Goal: Information Seeking & Learning: Learn about a topic

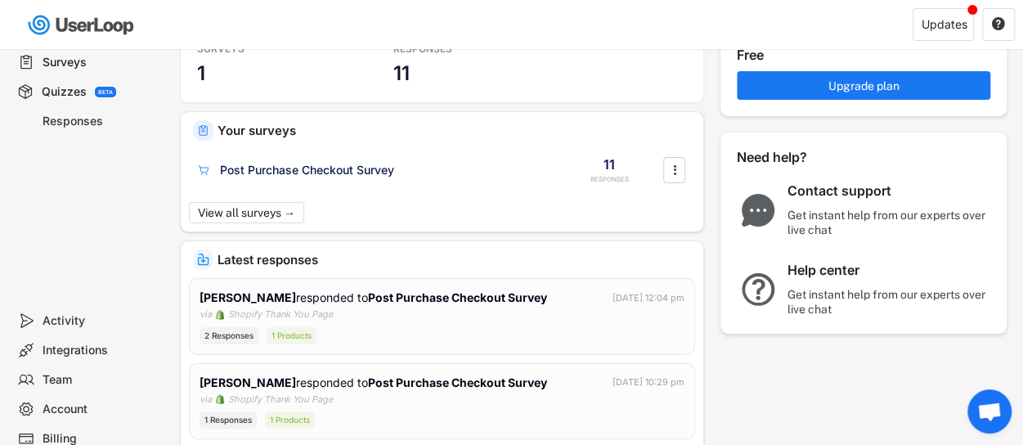
scroll to position [82, 0]
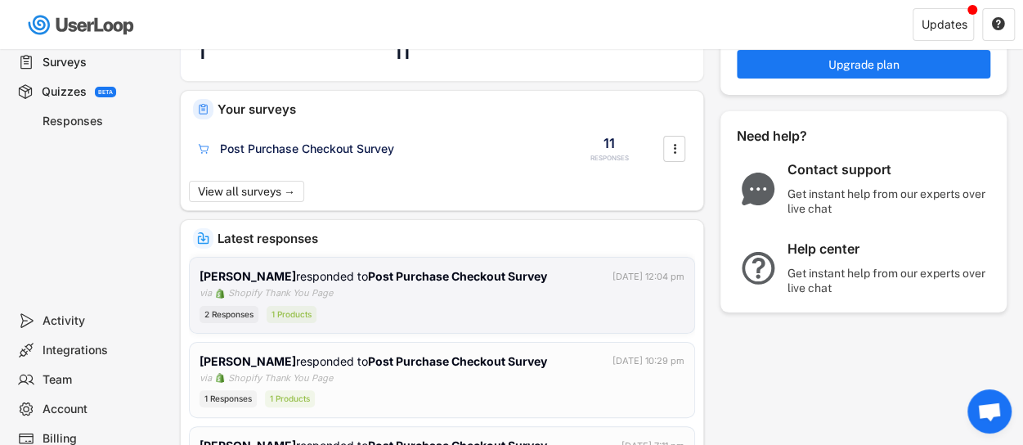
click at [402, 300] on div "[PERSON_NAME] responded to Post Purchase Checkout Survey [DATE] 12:04 pm via Sh…" at bounding box center [442, 295] width 485 height 56
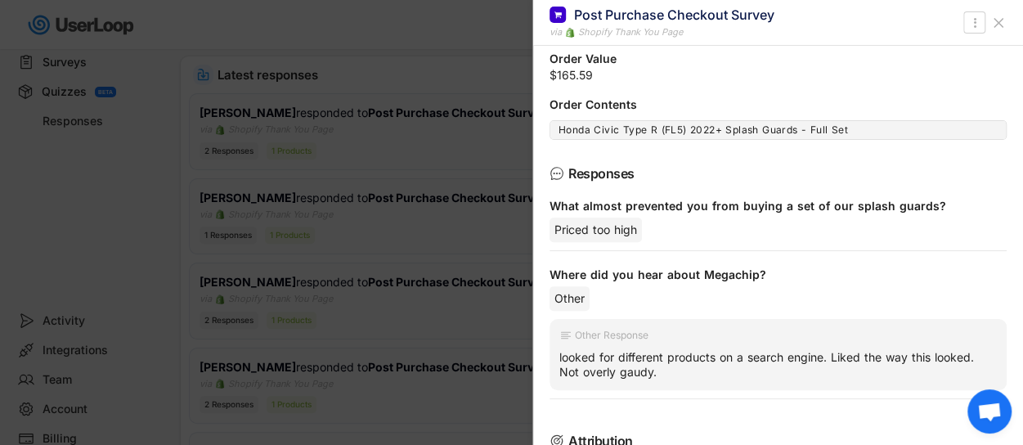
scroll to position [215, 0]
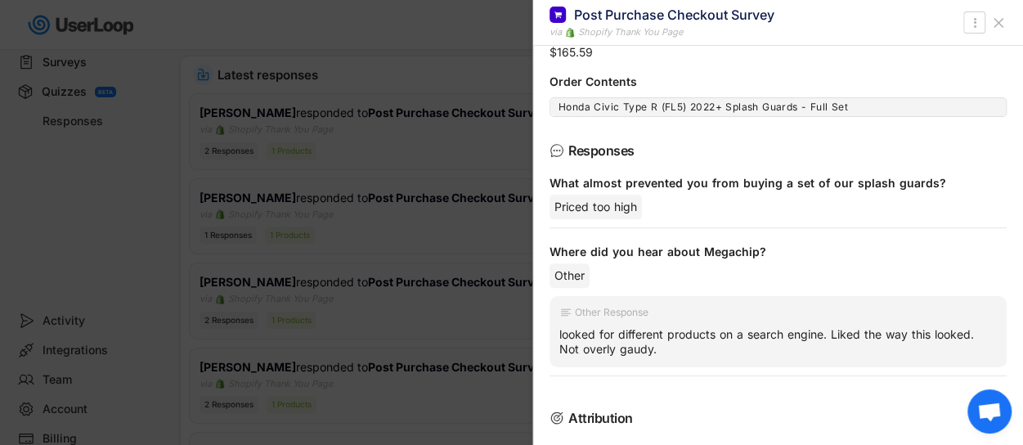
click at [377, 151] on div at bounding box center [511, 222] width 1023 height 445
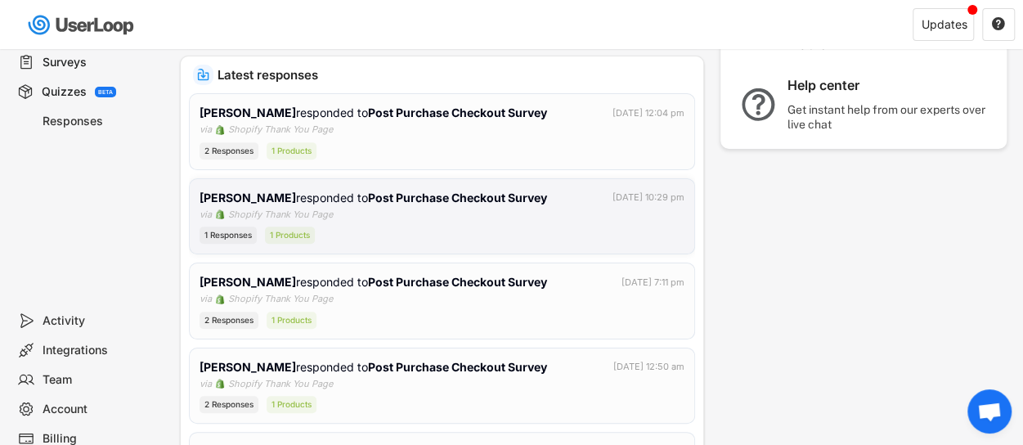
click at [381, 212] on div "[PERSON_NAME] responded to Post Purchase Checkout Survey [DATE] 10:29 pm via Sh…" at bounding box center [442, 217] width 485 height 56
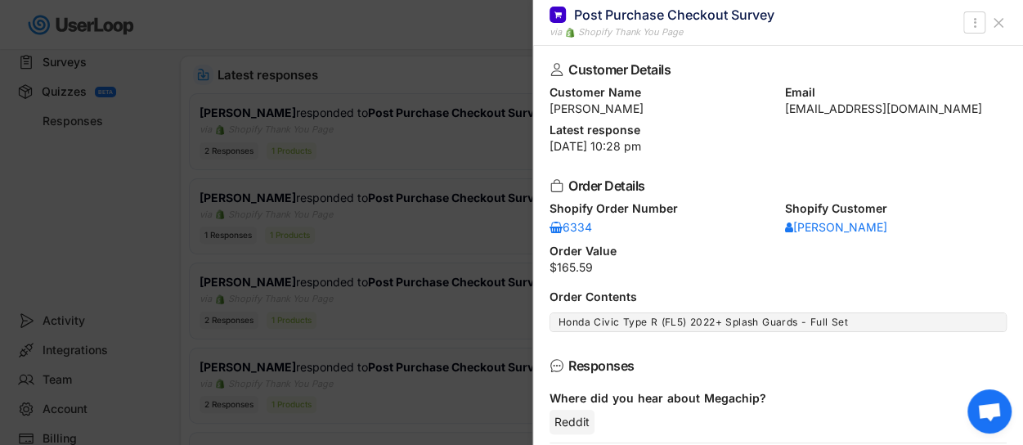
scroll to position [327, 0]
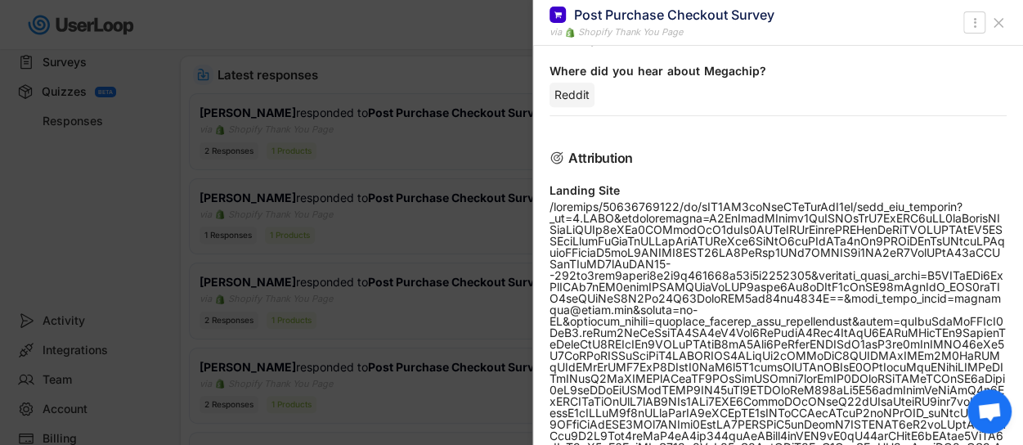
click at [398, 155] on div at bounding box center [511, 222] width 1023 height 445
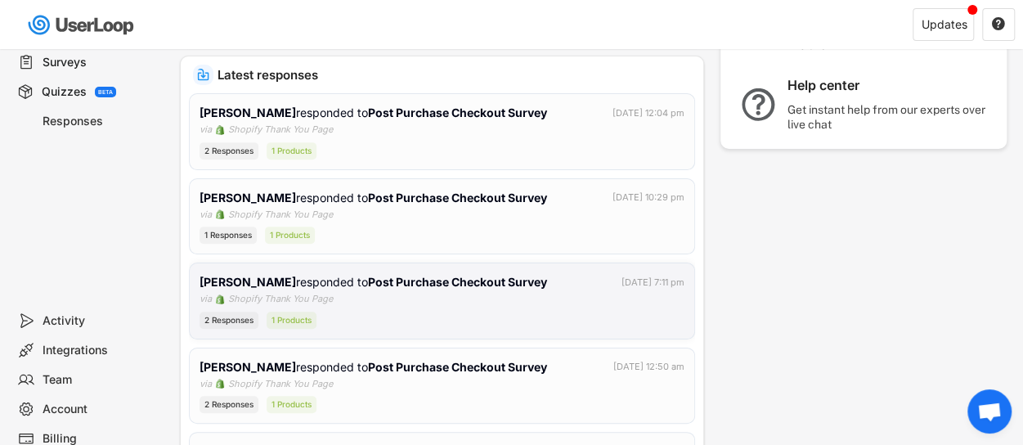
click at [401, 316] on div "2 Responses 1 Products" at bounding box center [442, 320] width 485 height 17
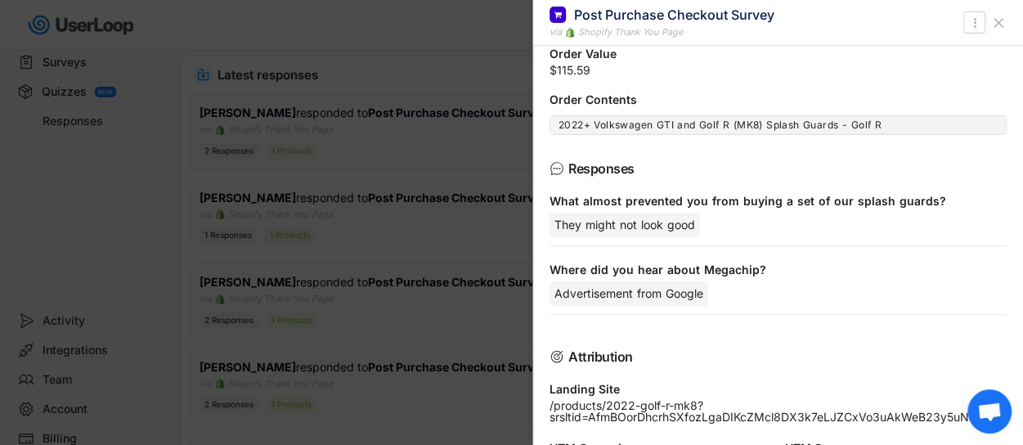
scroll to position [164, 0]
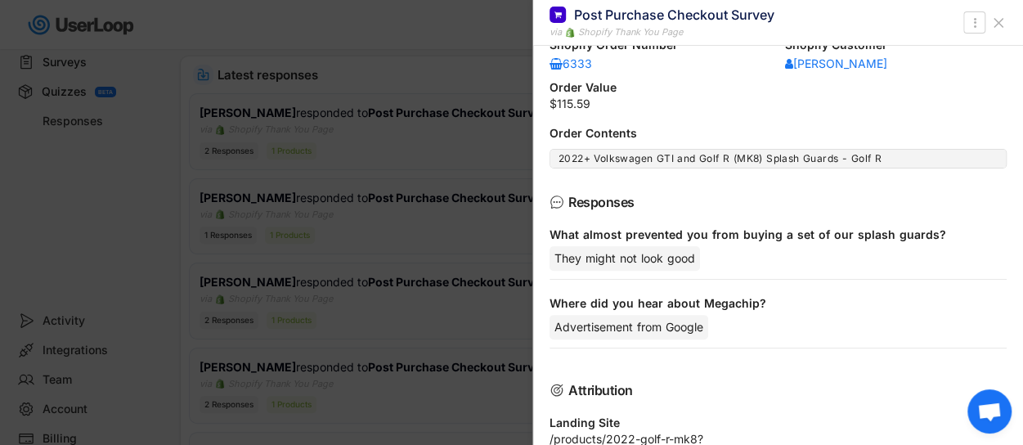
click at [438, 225] on div at bounding box center [511, 222] width 1023 height 445
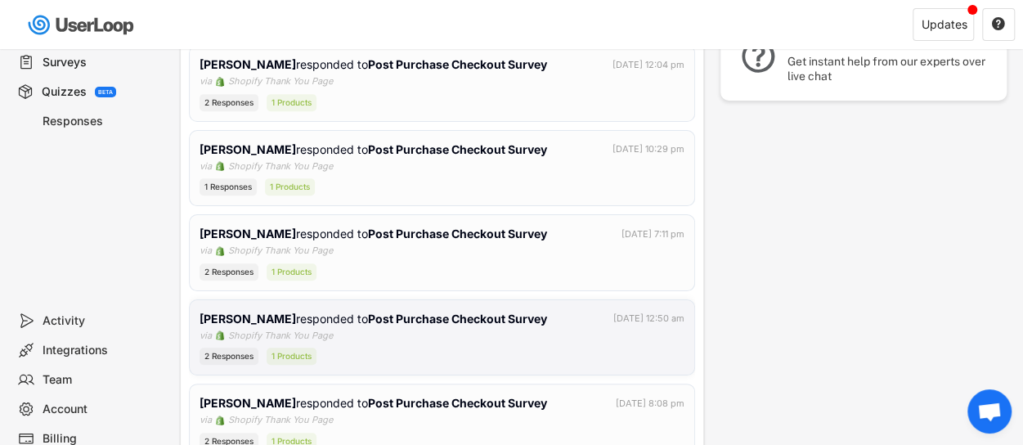
scroll to position [327, 0]
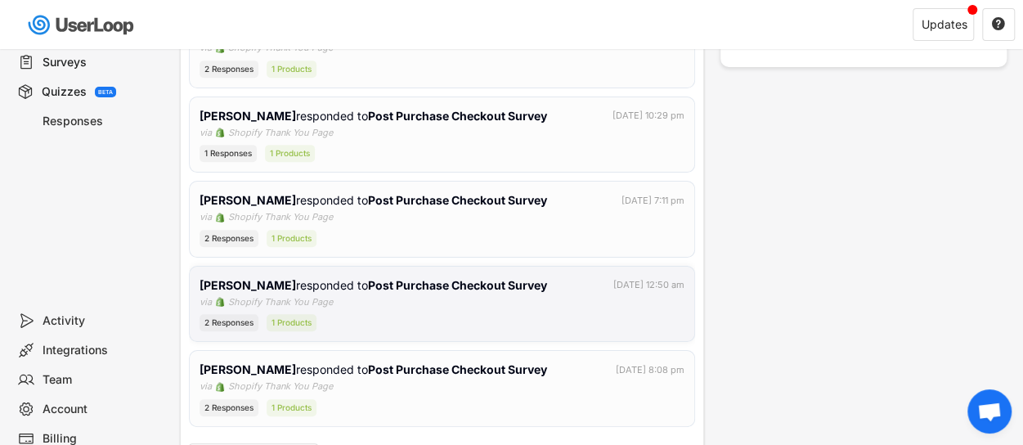
click at [443, 295] on div "[PERSON_NAME] responded to Post Purchase Checkout Survey [DATE] 12:50 am via Sh…" at bounding box center [442, 304] width 485 height 56
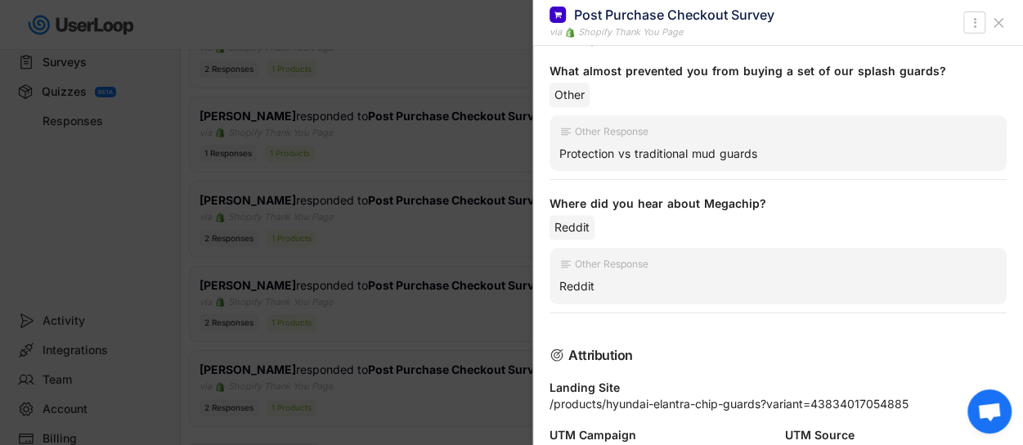
click at [457, 182] on div at bounding box center [511, 222] width 1023 height 445
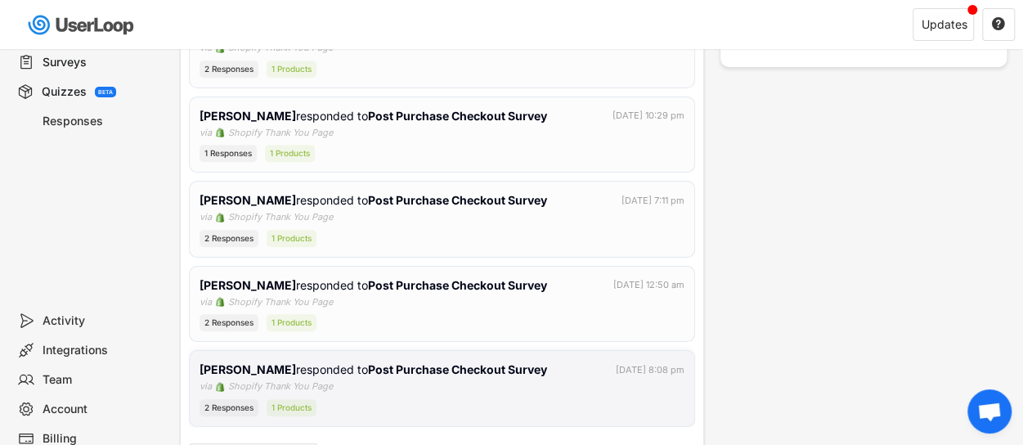
scroll to position [407, 0]
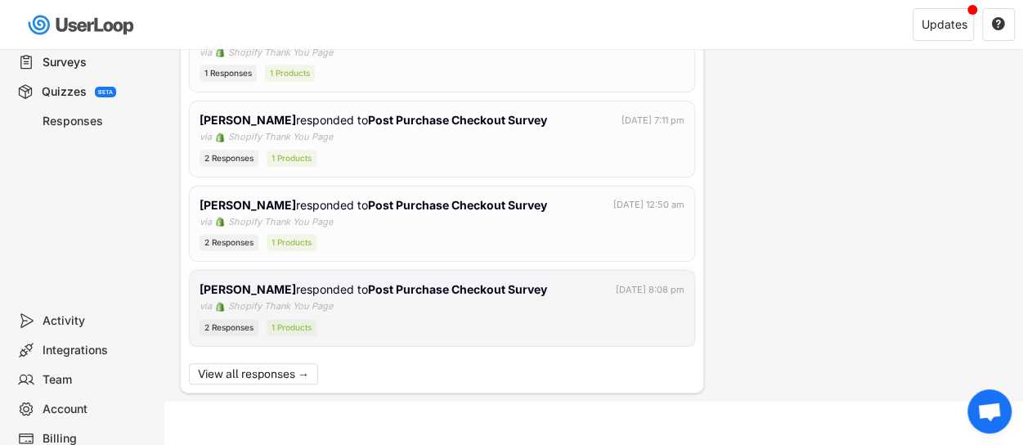
click at [406, 285] on strong "Post Purchase Checkout Survey" at bounding box center [457, 289] width 179 height 14
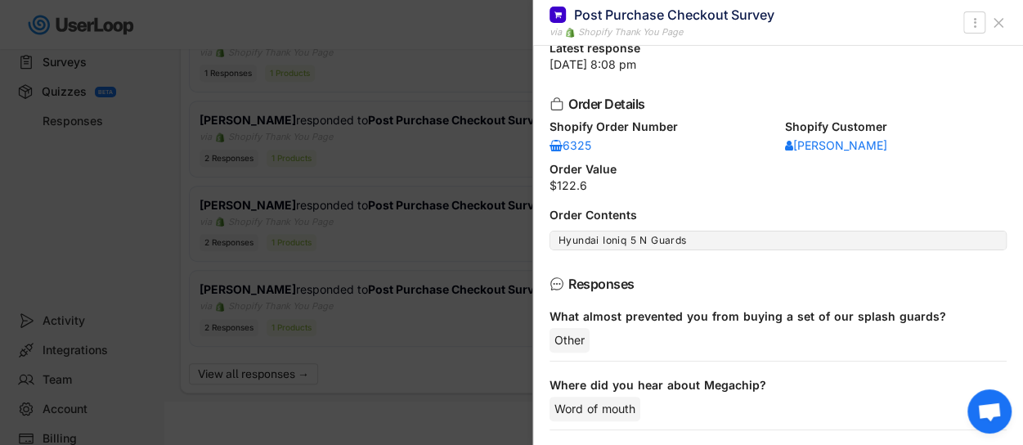
scroll to position [164, 0]
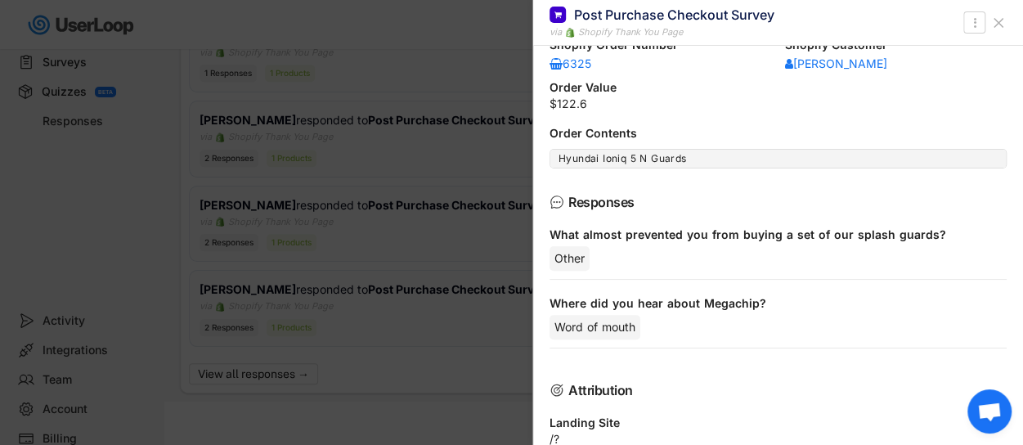
click at [479, 221] on div at bounding box center [511, 222] width 1023 height 445
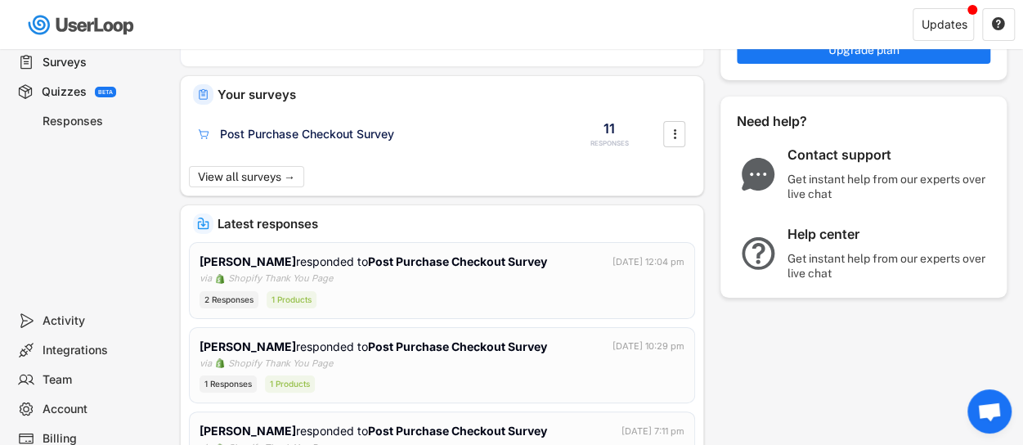
scroll to position [0, 0]
